Goal: Navigation & Orientation: Find specific page/section

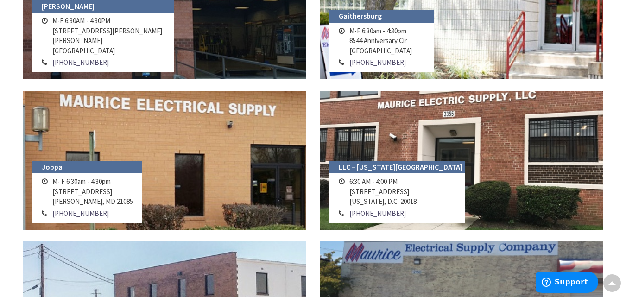
scroll to position [695, 0]
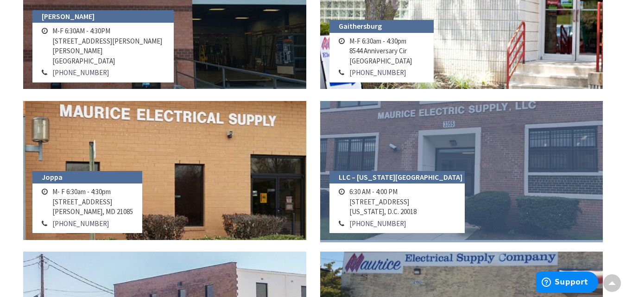
click at [476, 169] on link at bounding box center [461, 170] width 283 height 139
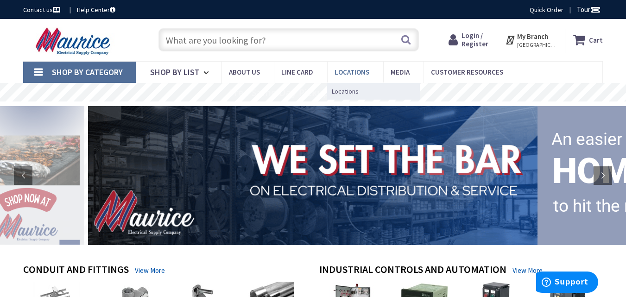
click at [352, 73] on span "Locations" at bounding box center [352, 72] width 35 height 9
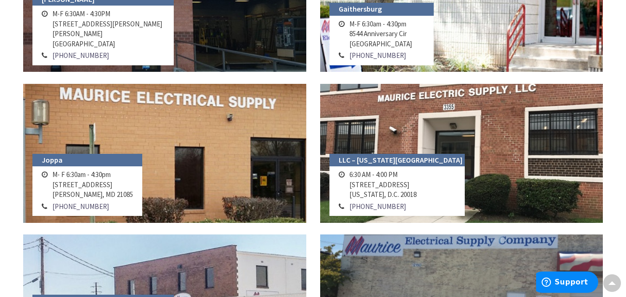
scroll to position [695, 0]
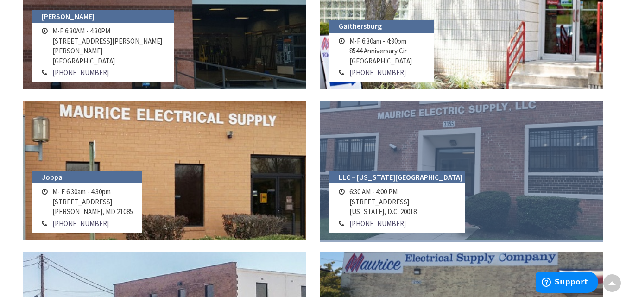
click at [405, 151] on link at bounding box center [461, 170] width 283 height 139
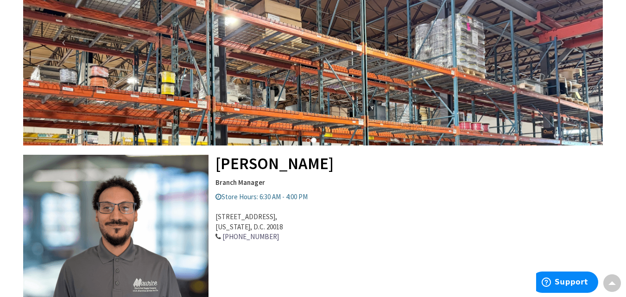
scroll to position [267, 0]
